Goal: Task Accomplishment & Management: Use online tool/utility

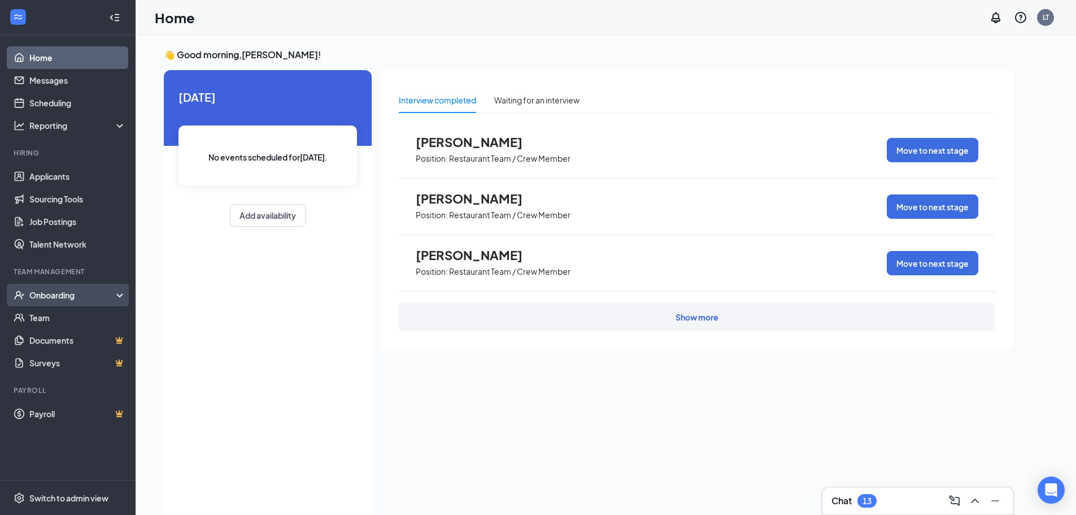
click at [124, 297] on div "Onboarding" at bounding box center [68, 295] width 136 height 23
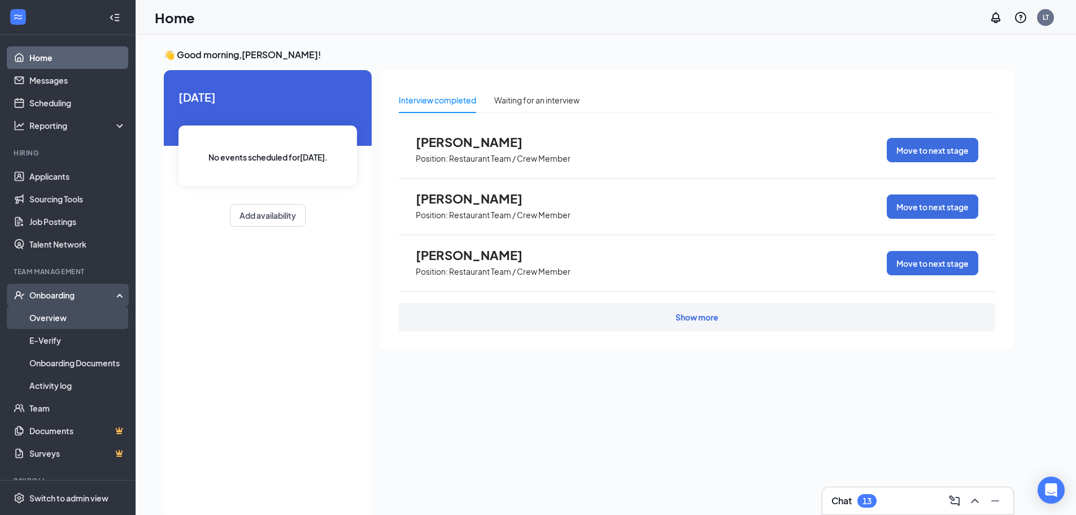
click at [79, 315] on link "Overview" at bounding box center [77, 317] width 97 height 23
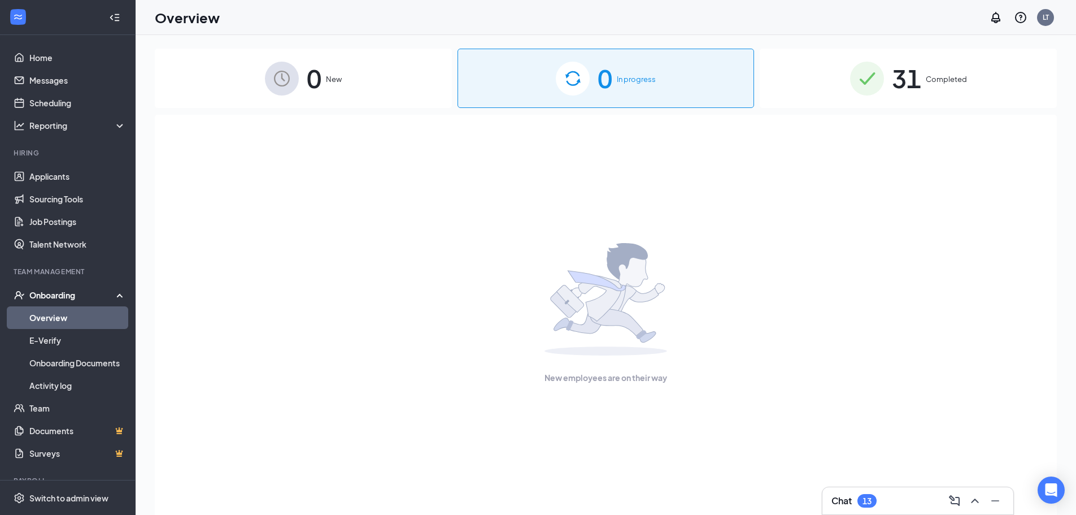
click at [908, 90] on span "31" at bounding box center [906, 78] width 29 height 39
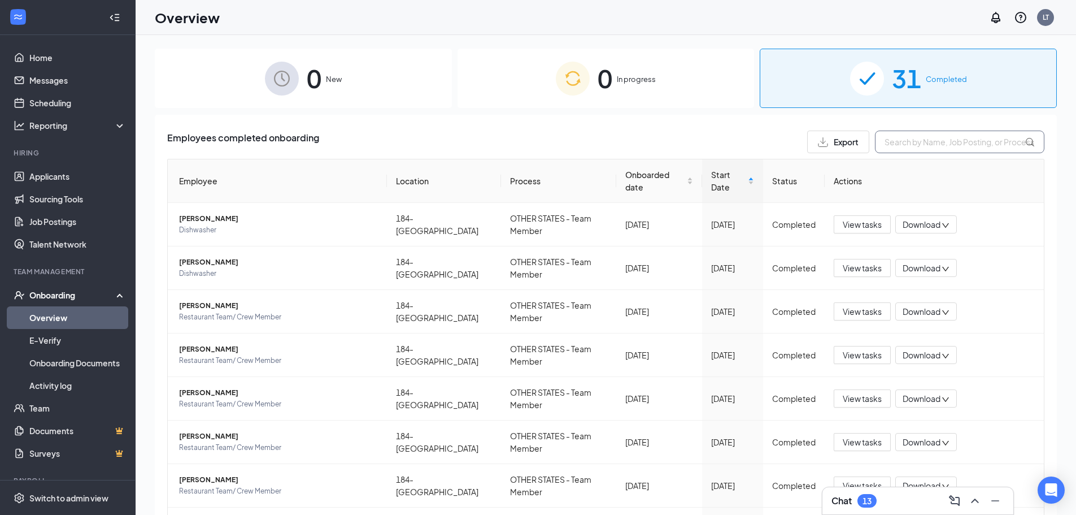
click at [909, 140] on input "text" at bounding box center [960, 142] width 170 height 23
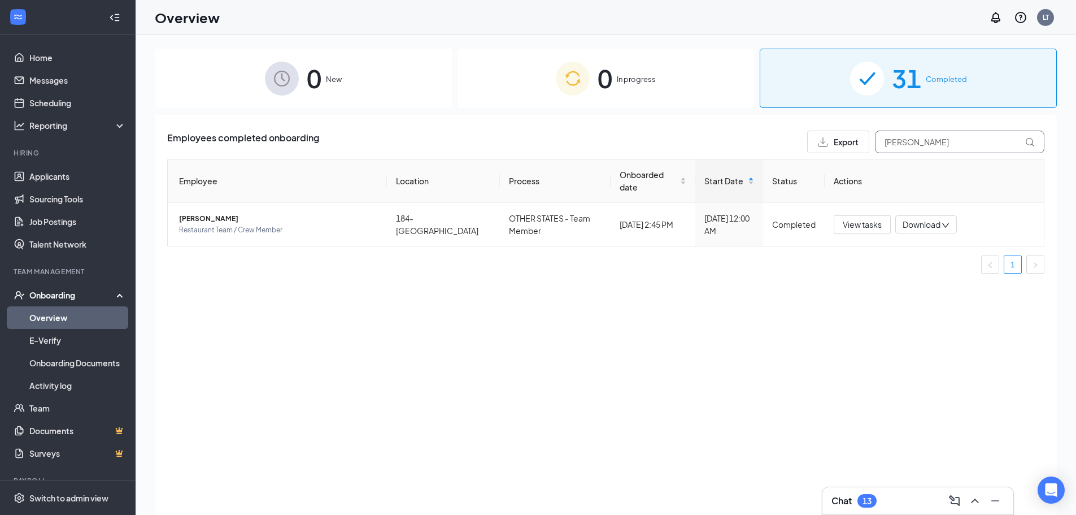
type input "[PERSON_NAME]"
